Goal: Transaction & Acquisition: Purchase product/service

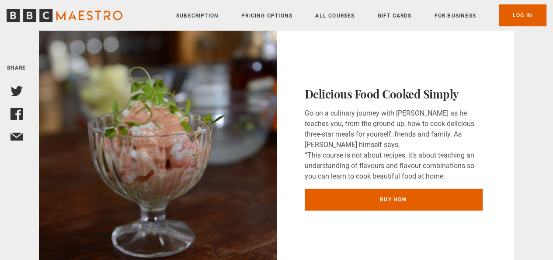
scroll to position [437, 0]
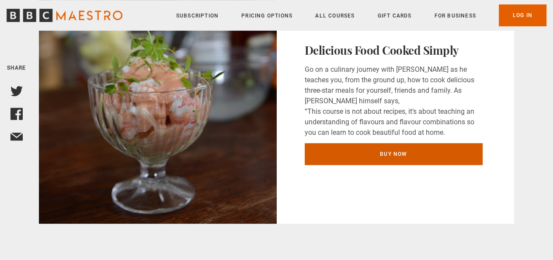
click at [335, 149] on link "BUY NOW" at bounding box center [394, 154] width 178 height 22
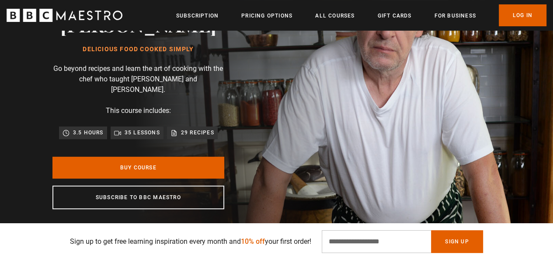
scroll to position [131, 0]
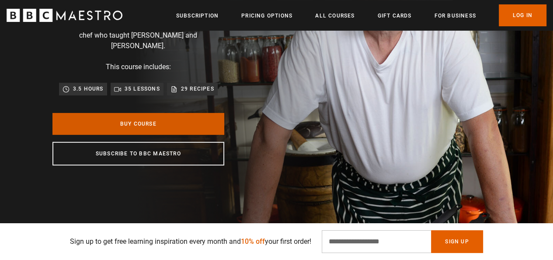
click at [158, 126] on link "Buy Course" at bounding box center [138, 124] width 172 height 22
